Goal: Task Accomplishment & Management: Use online tool/utility

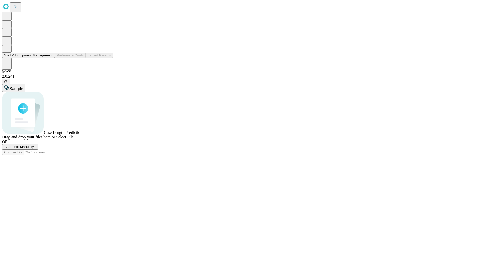
click at [48, 58] on button "Staff & Equipment Management" at bounding box center [28, 54] width 53 height 5
